Goal: Communication & Community: Answer question/provide support

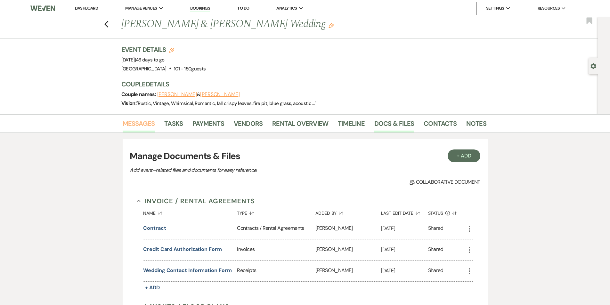
click at [124, 122] on link "Messages" at bounding box center [139, 126] width 32 height 14
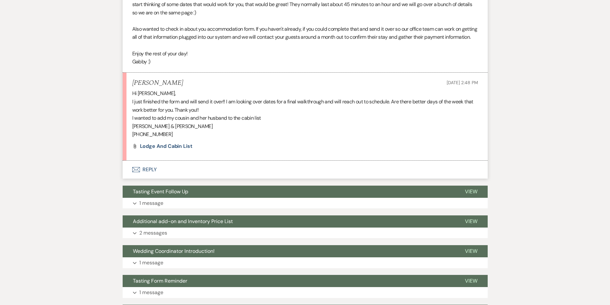
scroll to position [256, 0]
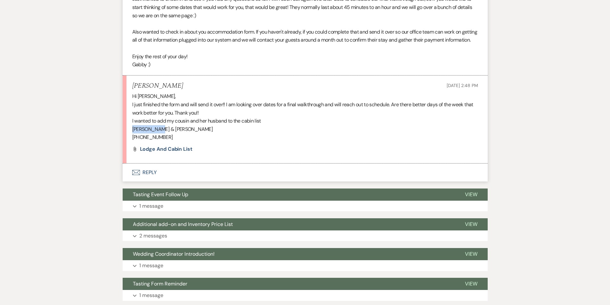
drag, startPoint x: 133, startPoint y: 136, endPoint x: 155, endPoint y: 136, distance: 22.7
click at [155, 134] on p "[PERSON_NAME] & [PERSON_NAME]" at bounding box center [305, 129] width 346 height 8
copy p "[PERSON_NAME]"
drag, startPoint x: 132, startPoint y: 143, endPoint x: 163, endPoint y: 144, distance: 31.4
click at [163, 142] on p "[PHONE_NUMBER]" at bounding box center [305, 137] width 346 height 8
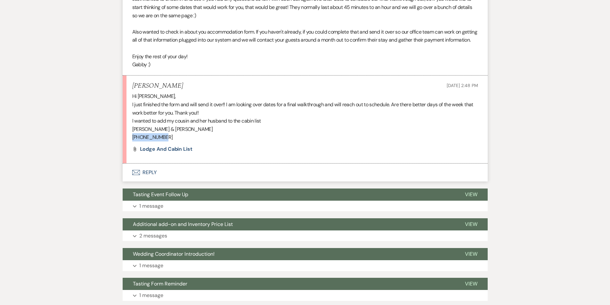
copy p "[PHONE_NUMBER]"
drag, startPoint x: 162, startPoint y: 136, endPoint x: 191, endPoint y: 140, distance: 28.8
click at [191, 134] on p "[PERSON_NAME] & [PERSON_NAME]" at bounding box center [305, 129] width 346 height 8
copy p "[PERSON_NAME]"
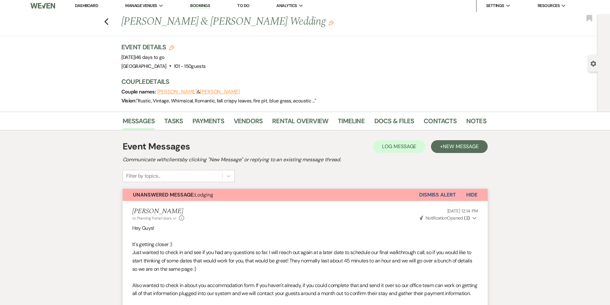
scroll to position [0, 0]
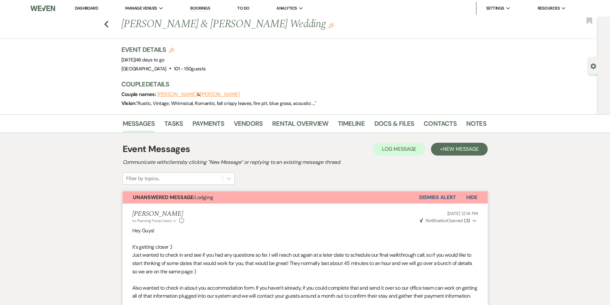
click at [112, 23] on div "Previous [PERSON_NAME] & [PERSON_NAME] Wedding Edit Bookmark" at bounding box center [297, 28] width 601 height 22
click at [109, 26] on icon "Previous" at bounding box center [106, 25] width 5 height 8
select select "7"
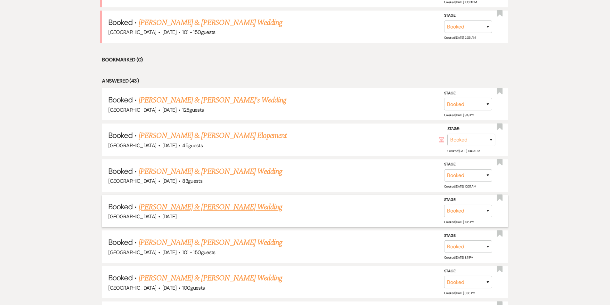
scroll to position [344, 0]
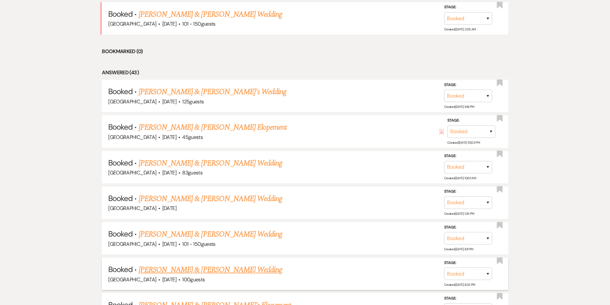
click at [247, 264] on link "[PERSON_NAME] & [PERSON_NAME] Wedding" at bounding box center [211, 270] width 144 height 12
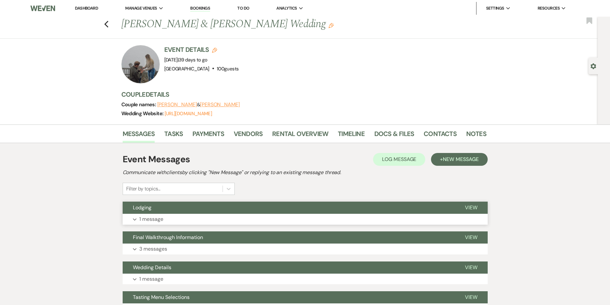
click at [242, 214] on button "Expand 1 message" at bounding box center [305, 219] width 365 height 11
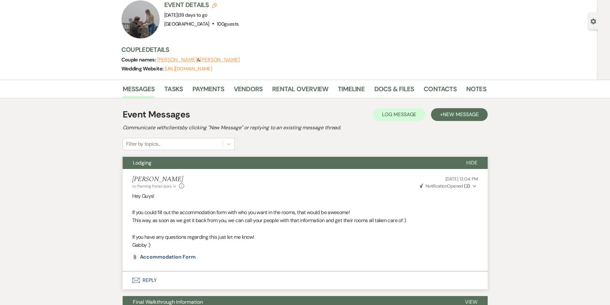
scroll to position [24, 0]
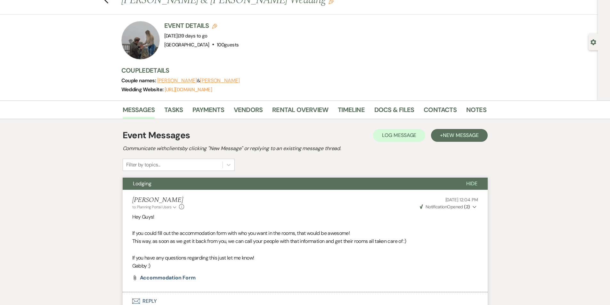
select select "7"
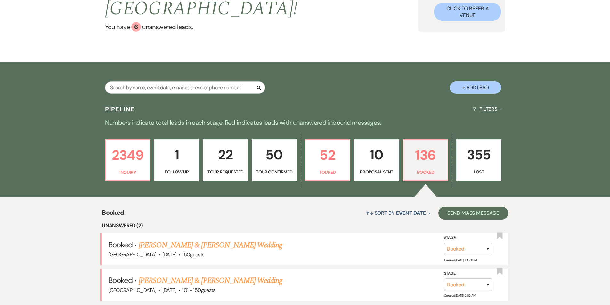
scroll to position [71, 0]
